Goal: Find specific page/section: Find specific page/section

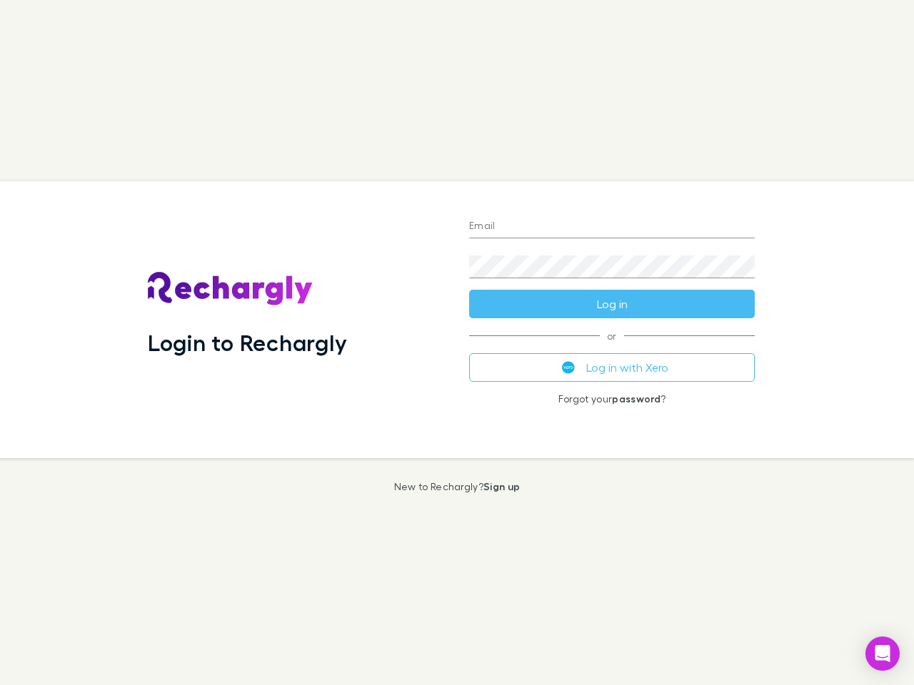
click at [457, 343] on div "Login to Rechargly" at bounding box center [296, 319] width 321 height 277
click at [612, 227] on input "Email" at bounding box center [612, 227] width 286 height 23
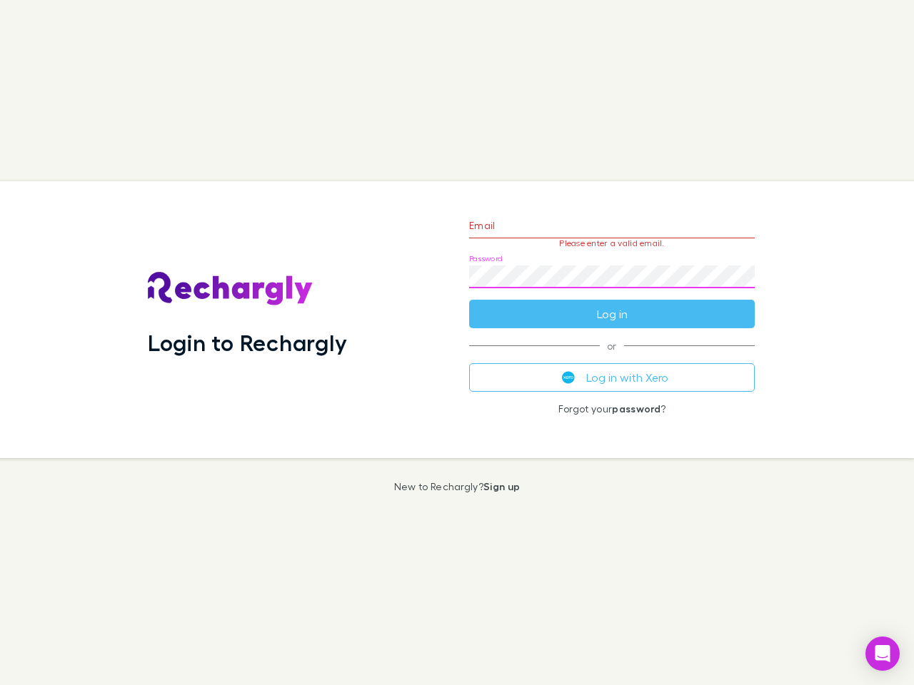
click at [612, 304] on form "Email Please enter a valid email. Password Log in" at bounding box center [612, 266] width 286 height 124
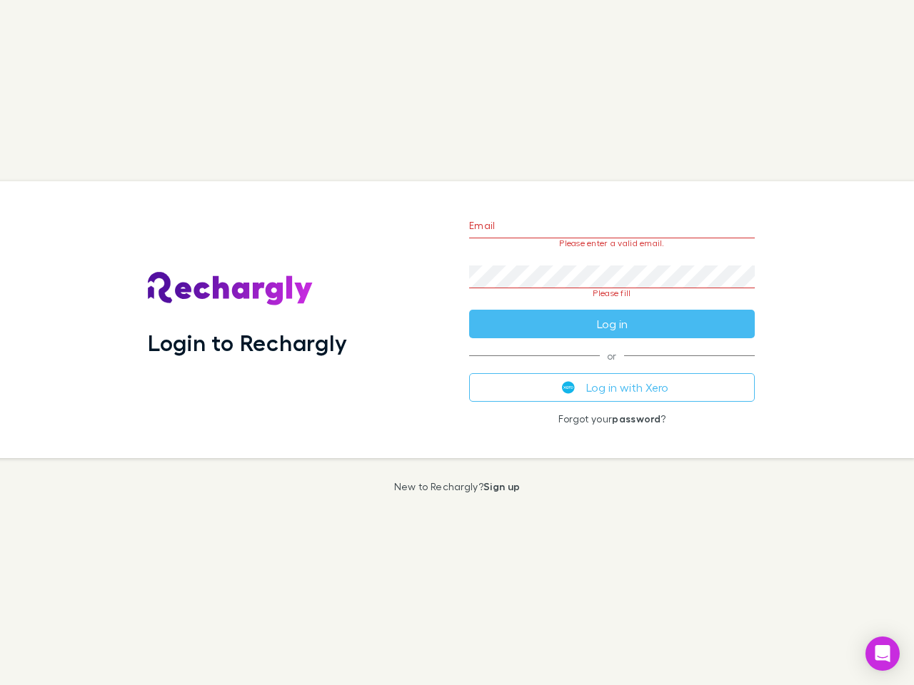
click at [612, 368] on div "Email Please enter a valid email. Password Please fill Log in or Log in with Xe…" at bounding box center [612, 319] width 308 height 277
click at [882, 654] on icon "Open Intercom Messenger" at bounding box center [882, 653] width 15 height 17
